Goal: Information Seeking & Learning: Find specific page/section

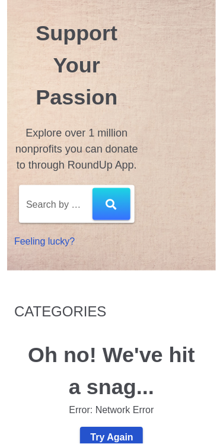
scroll to position [22, 0]
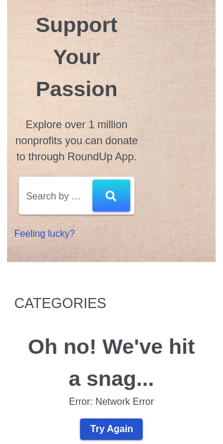
click at [1, 338] on div "Support Your Passion Explore over 1 million nonprofits you can donate to throug…" at bounding box center [111, 220] width 223 height 484
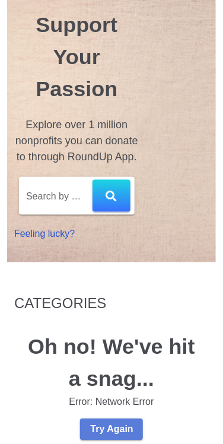
click at [106, 424] on span "Try Again" at bounding box center [112, 429] width 44 height 11
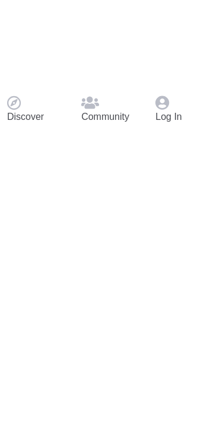
click at [21, 110] on icon at bounding box center [14, 103] width 14 height 14
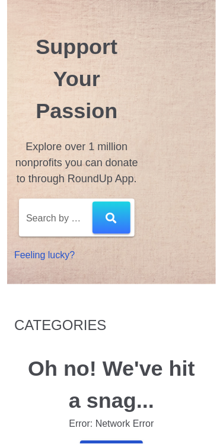
click at [52, 208] on input "Search by name, location, EIN, or keyword" at bounding box center [59, 217] width 66 height 19
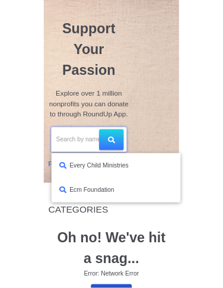
scroll to position [22, 0]
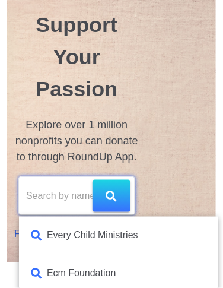
click at [61, 228] on div "Every Child Ministries" at bounding box center [92, 235] width 91 height 14
type input "Every Child Ministries"
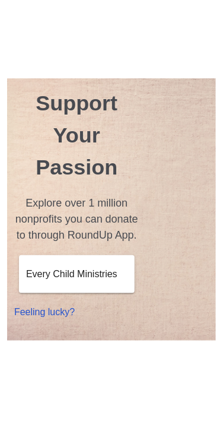
scroll to position [1, 0]
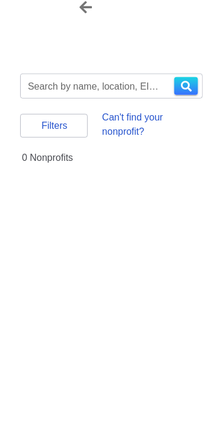
type input "every child ministries"
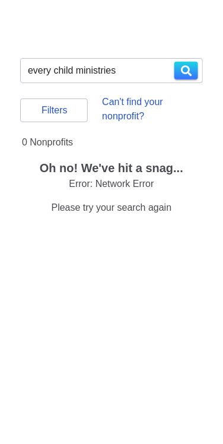
scroll to position [49, 0]
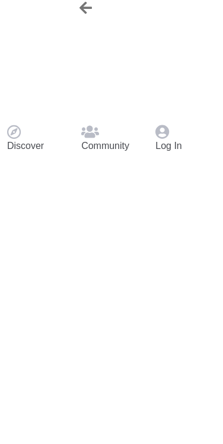
click at [80, 15] on div at bounding box center [112, 7] width 65 height 15
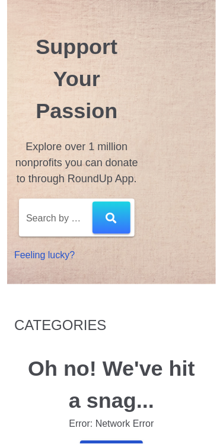
click at [17, 18] on div "Support Your Passion Explore over 1 million nonprofits you can donate to throug…" at bounding box center [76, 135] width 139 height 270
click at [46, 208] on input "Search by name, location, EIN, or keyword" at bounding box center [59, 217] width 66 height 19
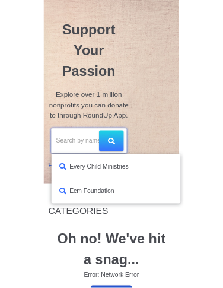
scroll to position [22, 0]
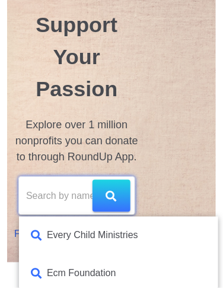
click at [59, 228] on div "Every Child Ministries" at bounding box center [92, 235] width 91 height 14
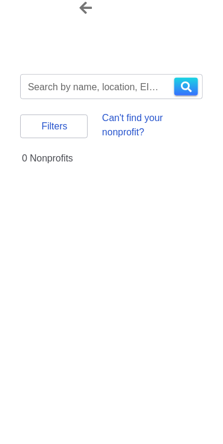
type input "every child ministries"
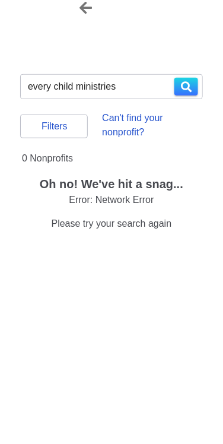
click at [48, 121] on span "Filters" at bounding box center [53, 126] width 47 height 11
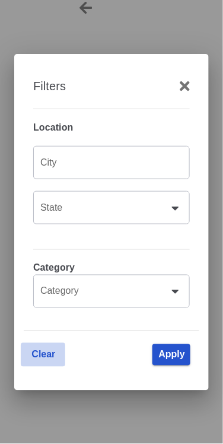
click at [39, 360] on span "Clear" at bounding box center [43, 355] width 24 height 11
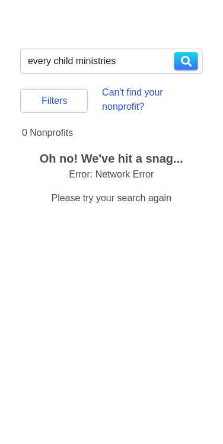
scroll to position [49, 0]
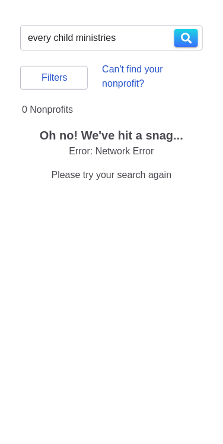
click at [82, 180] on div "Oh no! We've hit a snag... Error: Network Error Please try your search again" at bounding box center [111, 159] width 193 height 80
